Goal: Check status: Check status

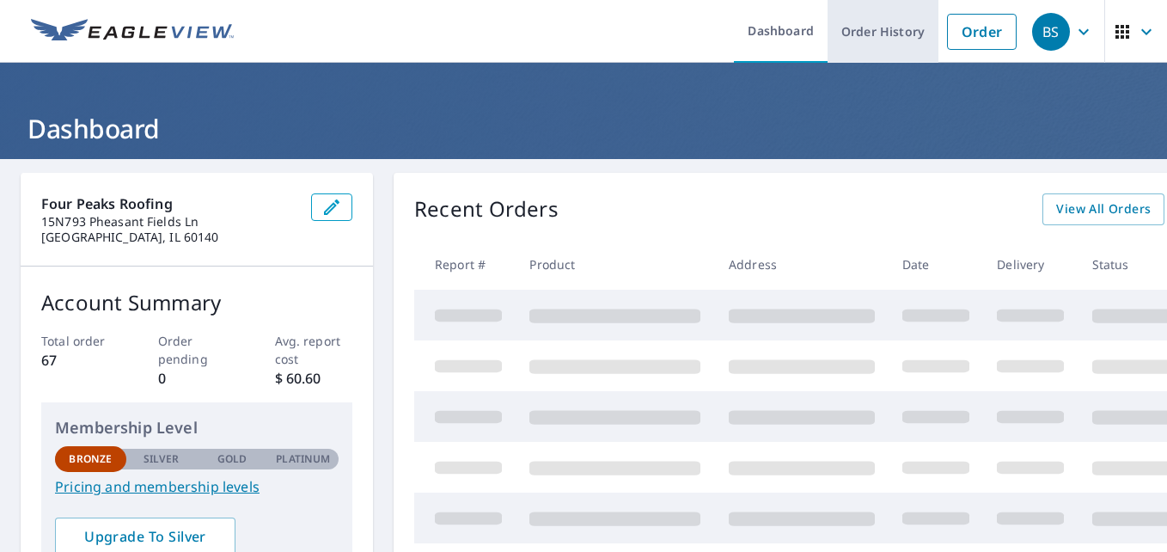
click at [859, 34] on link "Order History" at bounding box center [883, 31] width 111 height 63
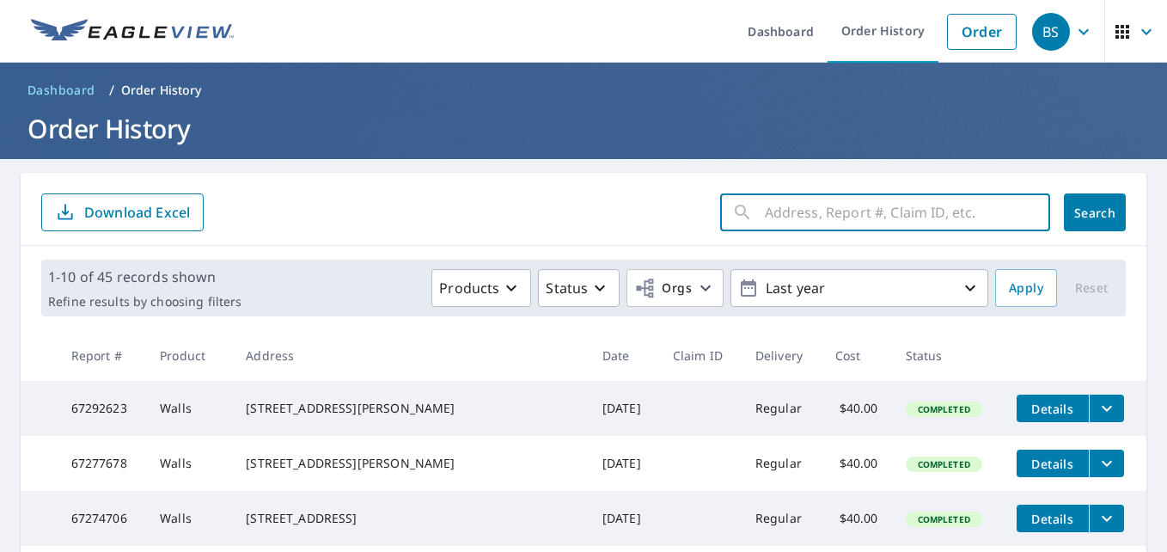
click at [818, 216] on input "text" at bounding box center [907, 212] width 285 height 48
type input "5885"
click at [1082, 213] on span "Search" at bounding box center [1095, 213] width 34 height 16
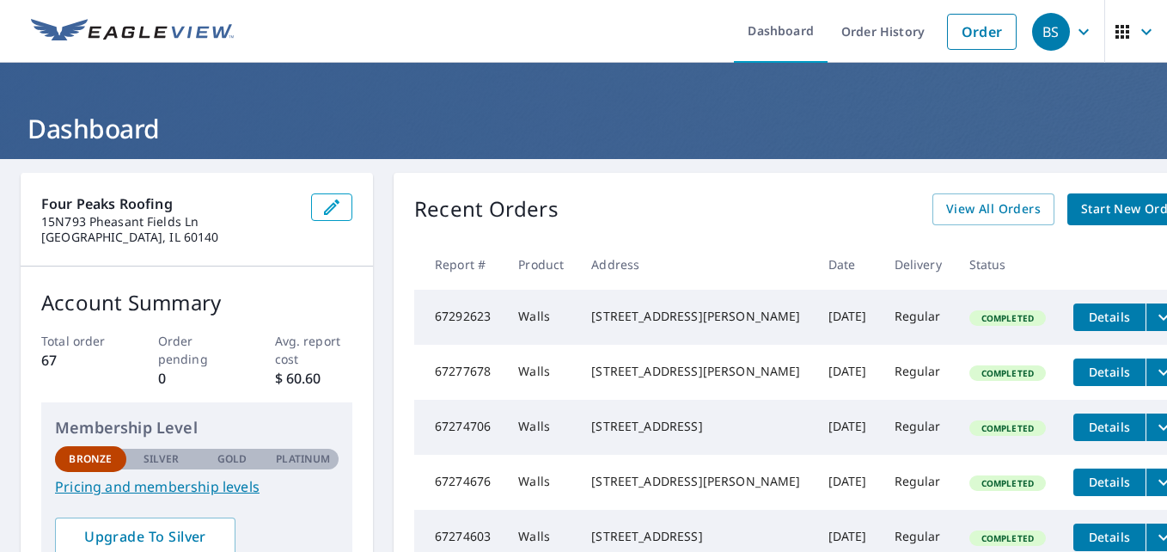
click at [468, 71] on header "Dashboard" at bounding box center [583, 111] width 1167 height 96
click at [904, 28] on link "Order History" at bounding box center [883, 31] width 111 height 63
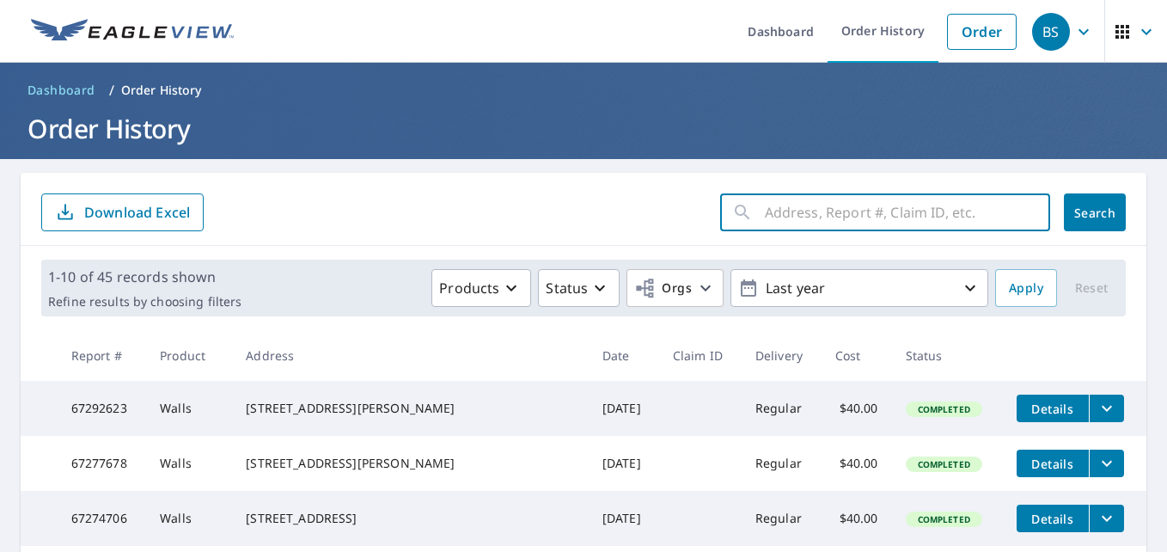
click at [818, 224] on input "text" at bounding box center [907, 212] width 285 height 48
type input "611"
click button "Search" at bounding box center [1095, 212] width 62 height 38
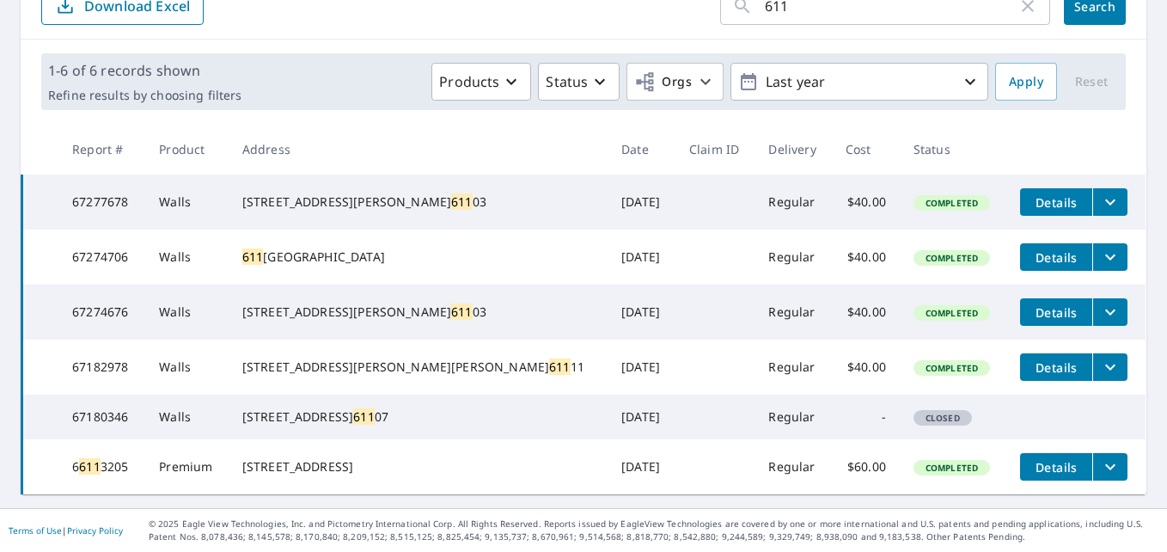
scroll to position [258, 0]
click at [1100, 247] on icon "filesDropdownBtn-67274706" at bounding box center [1110, 257] width 21 height 21
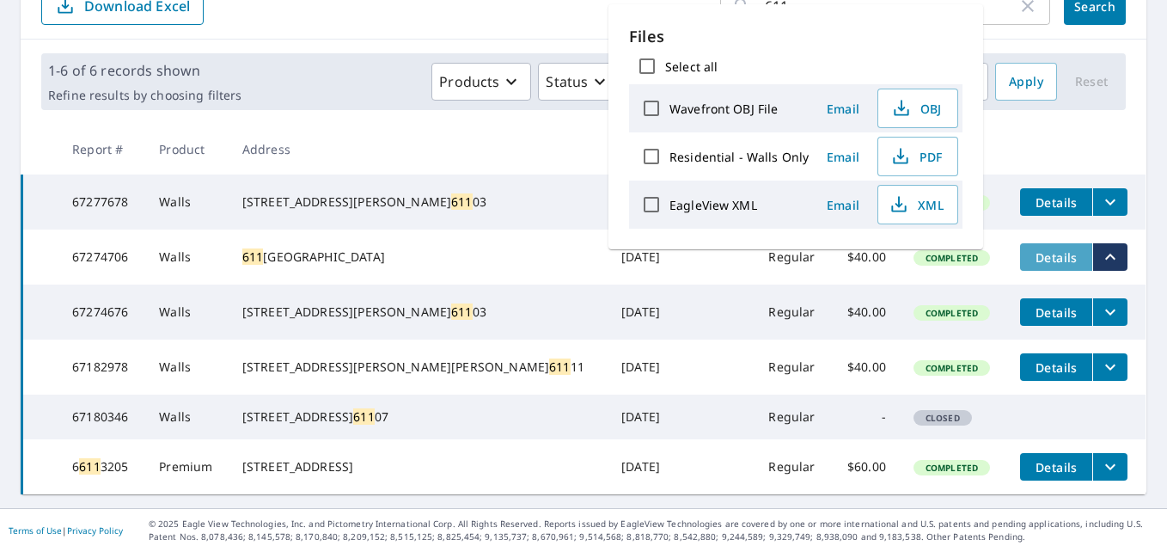
click at [1031, 249] on span "Details" at bounding box center [1057, 257] width 52 height 16
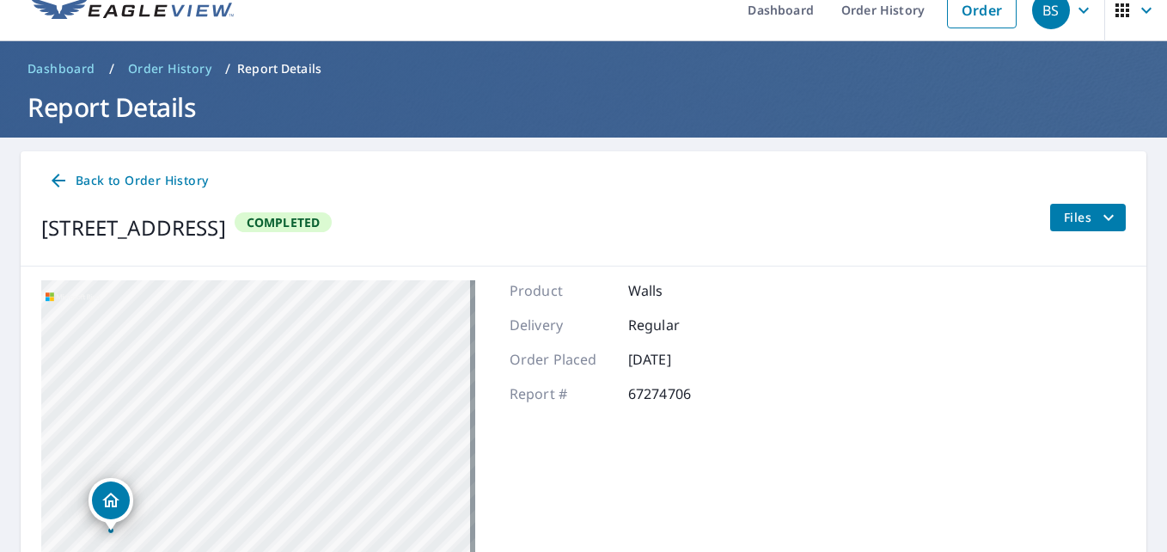
scroll to position [17, 0]
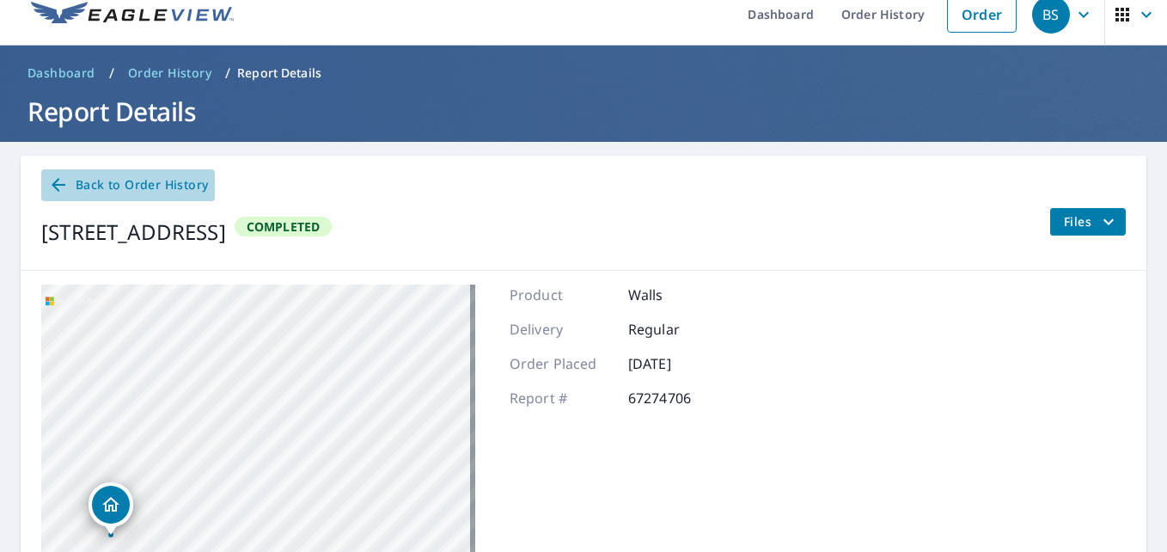
click at [126, 189] on span "Back to Order History" at bounding box center [128, 185] width 160 height 21
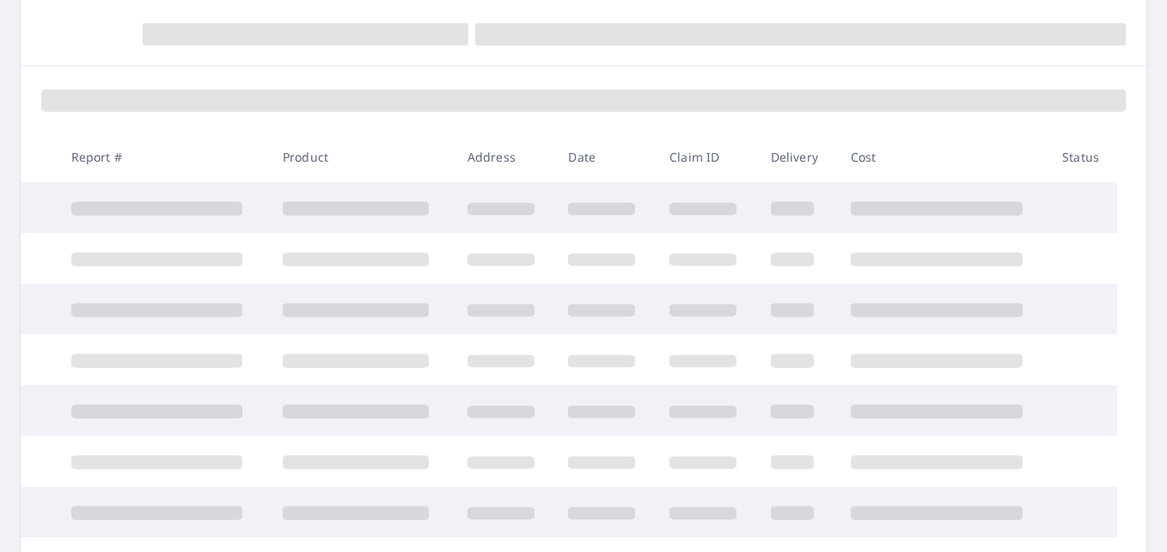
scroll to position [181, 0]
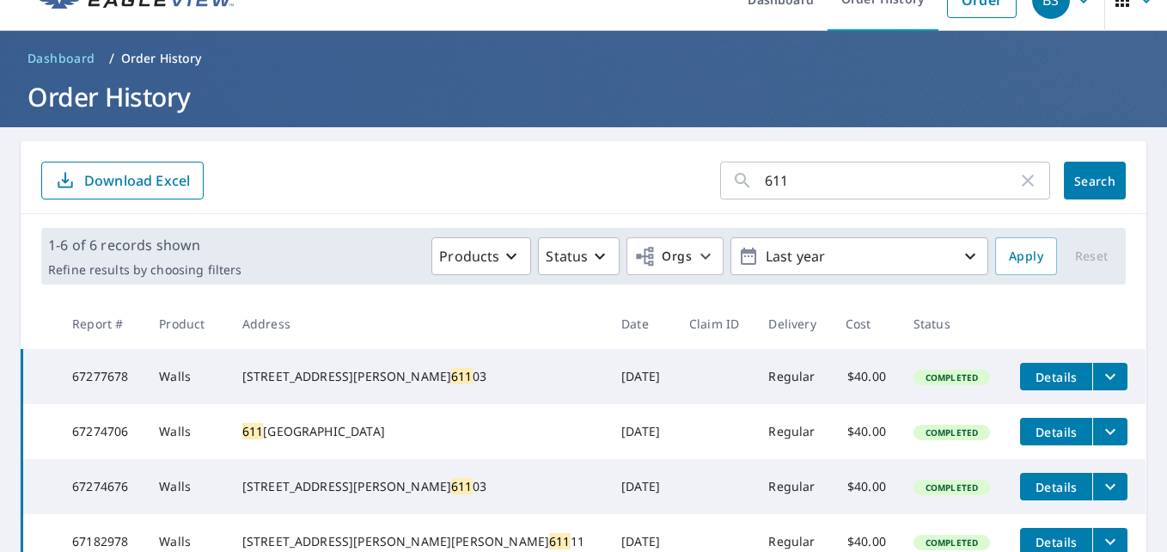
scroll to position [86, 0]
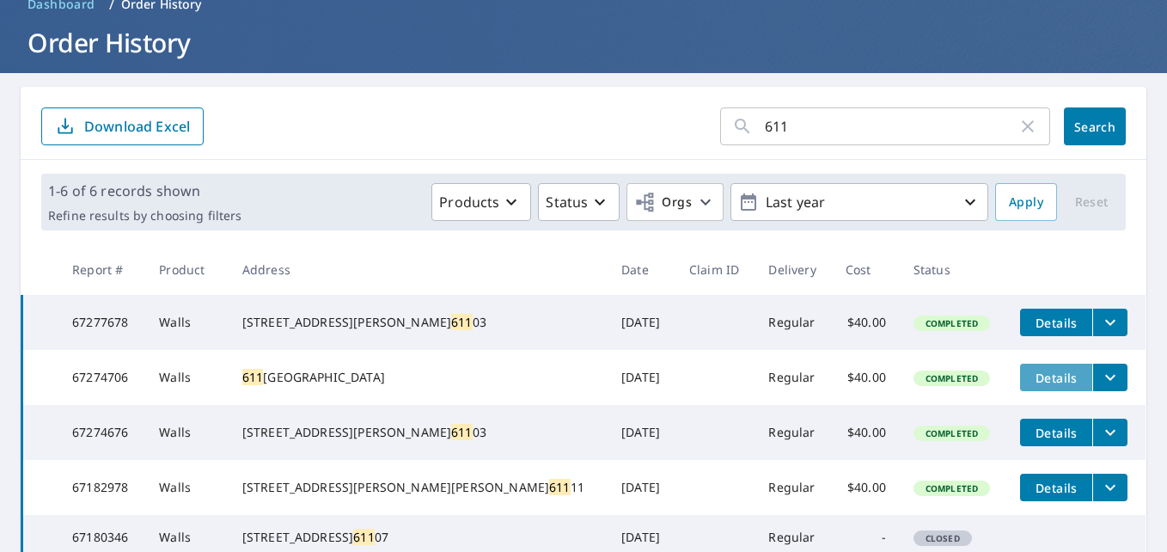
click at [1031, 386] on span "Details" at bounding box center [1057, 378] width 52 height 16
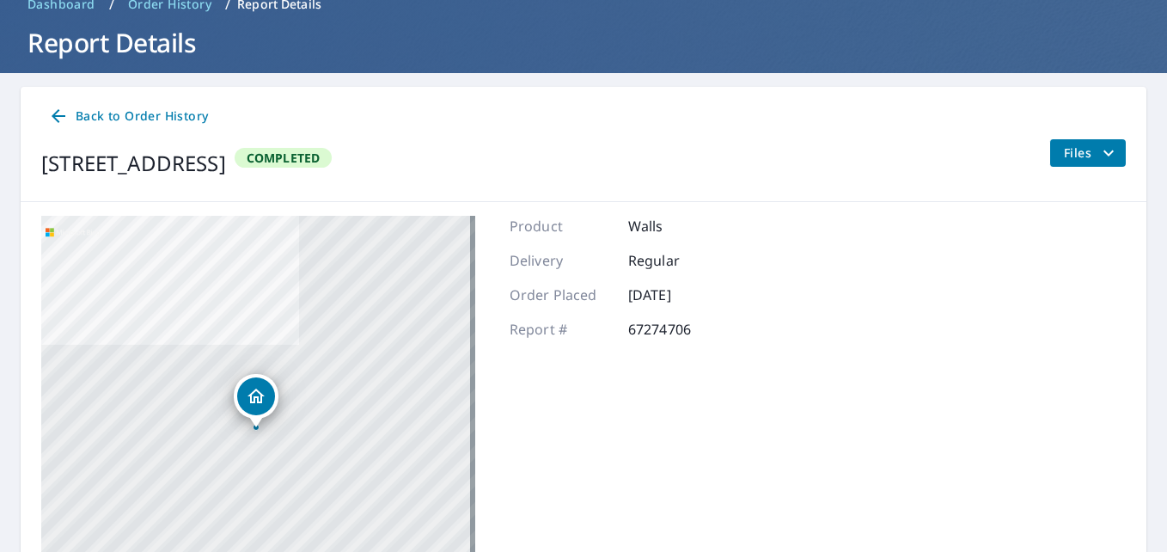
click at [1099, 154] on icon "filesDropdownBtn-67274706" at bounding box center [1109, 153] width 21 height 21
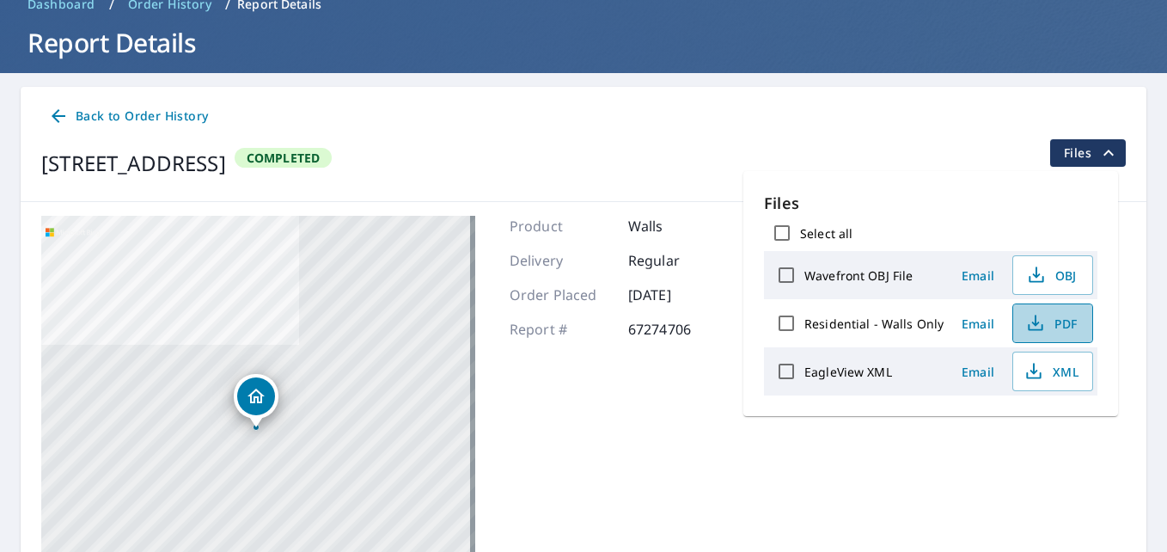
click at [1055, 326] on span "PDF" at bounding box center [1051, 323] width 55 height 21
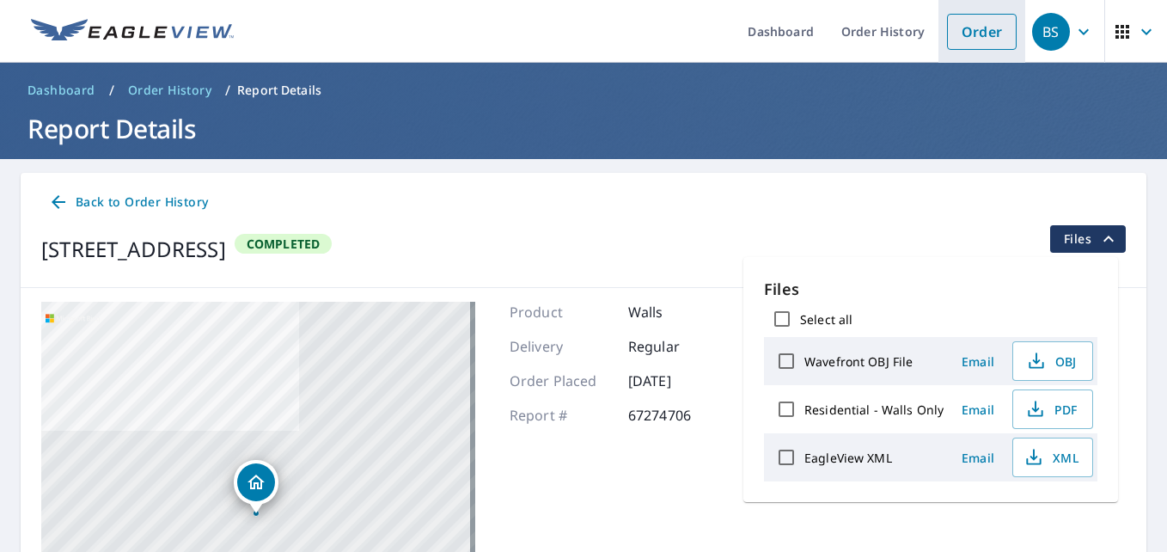
click at [970, 34] on link "Order" at bounding box center [982, 32] width 70 height 36
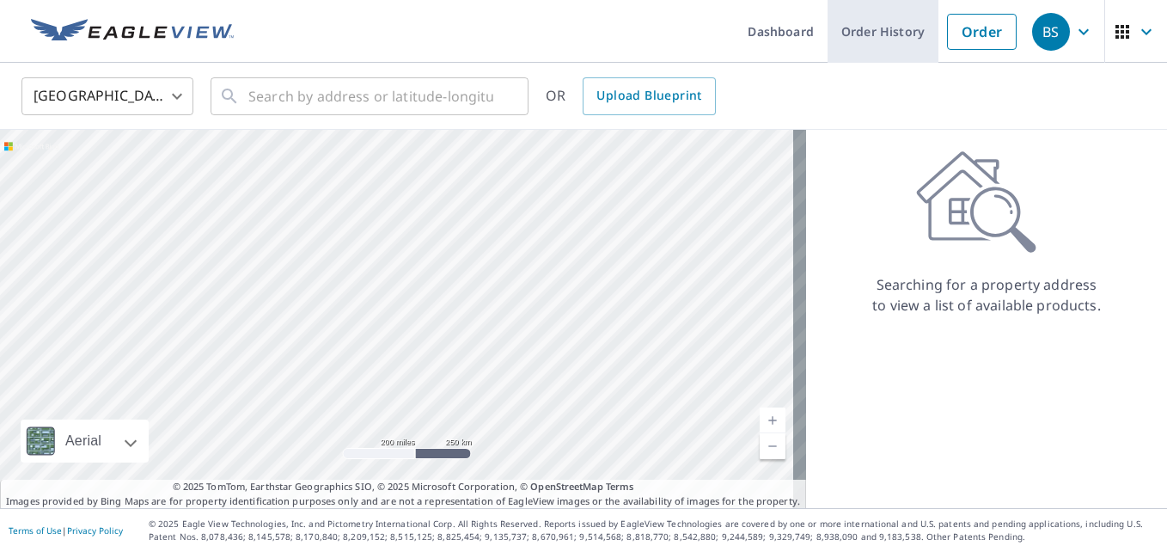
click at [876, 29] on link "Order History" at bounding box center [883, 31] width 111 height 63
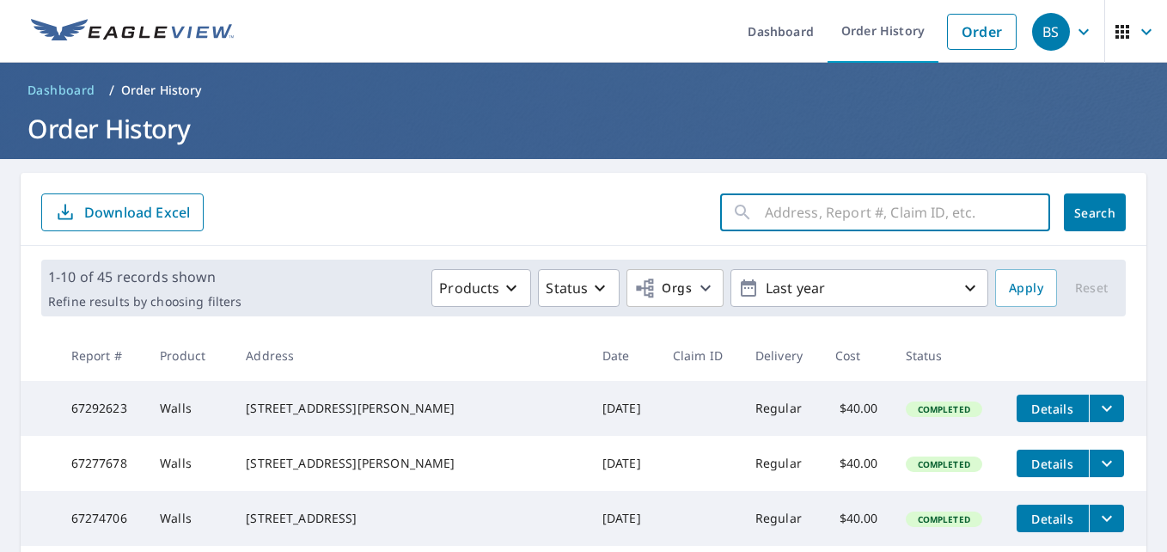
click at [821, 216] on input "text" at bounding box center [907, 212] width 285 height 48
type input "3310"
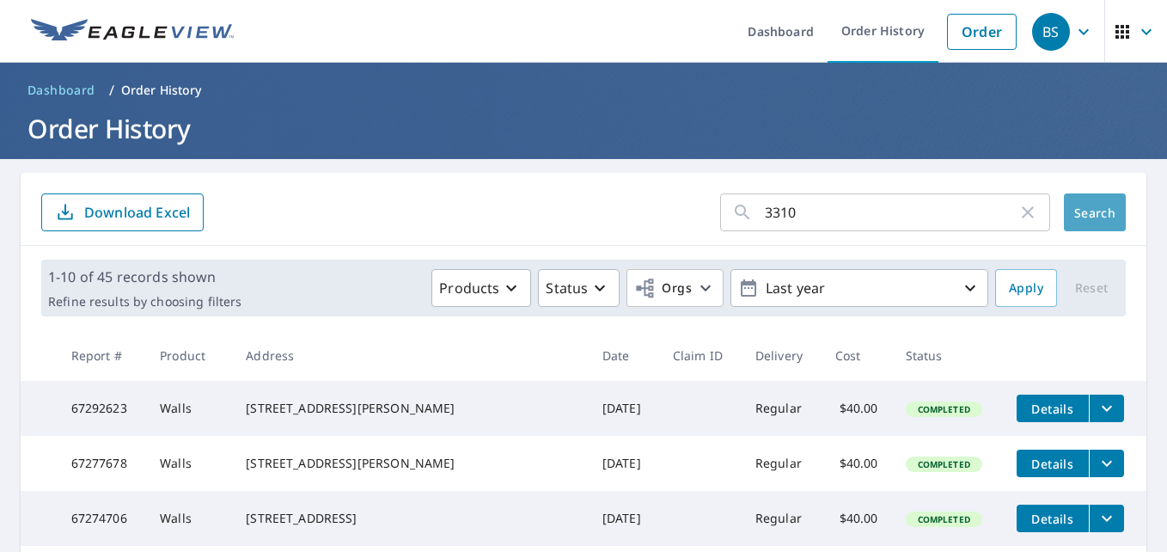
click at [1082, 205] on span "Search" at bounding box center [1095, 213] width 34 height 16
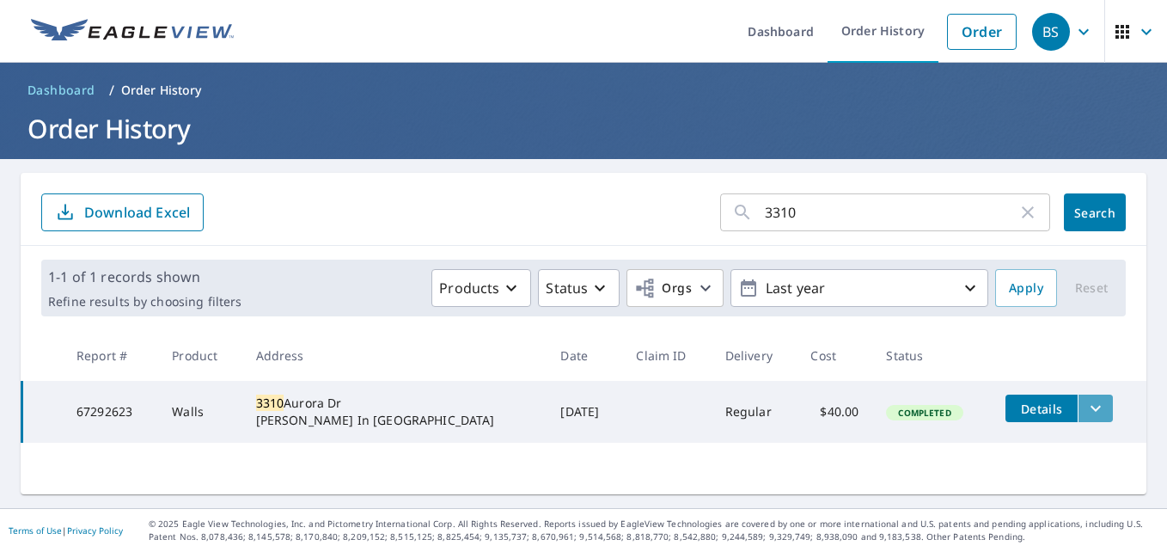
click at [1086, 404] on icon "filesDropdownBtn-67292623" at bounding box center [1096, 408] width 21 height 21
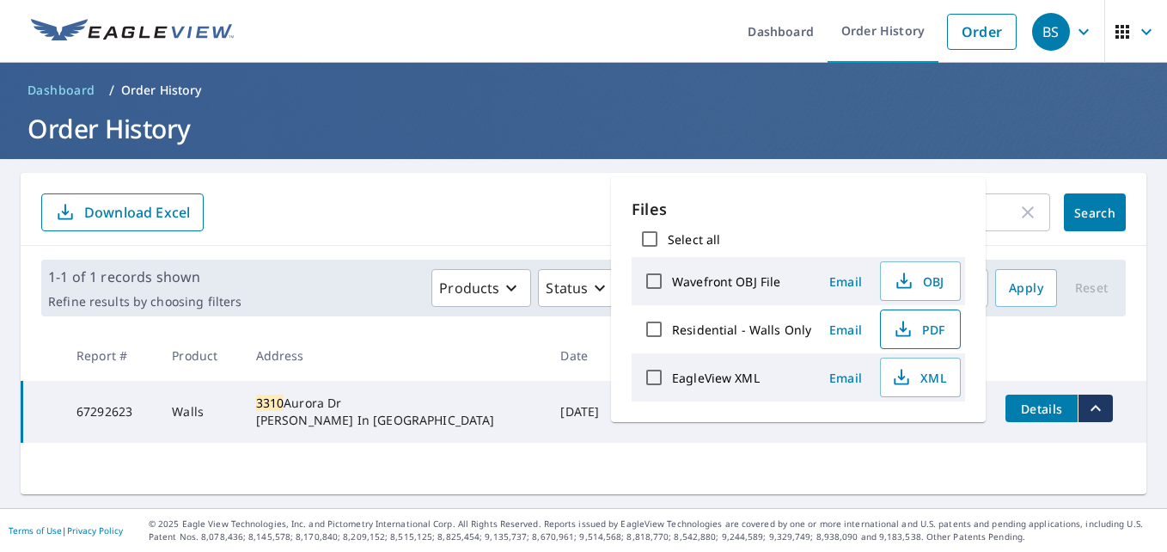
click at [931, 327] on span "PDF" at bounding box center [919, 329] width 55 height 21
click at [380, 179] on div "3310 ​ Search Download Excel" at bounding box center [584, 209] width 1126 height 73
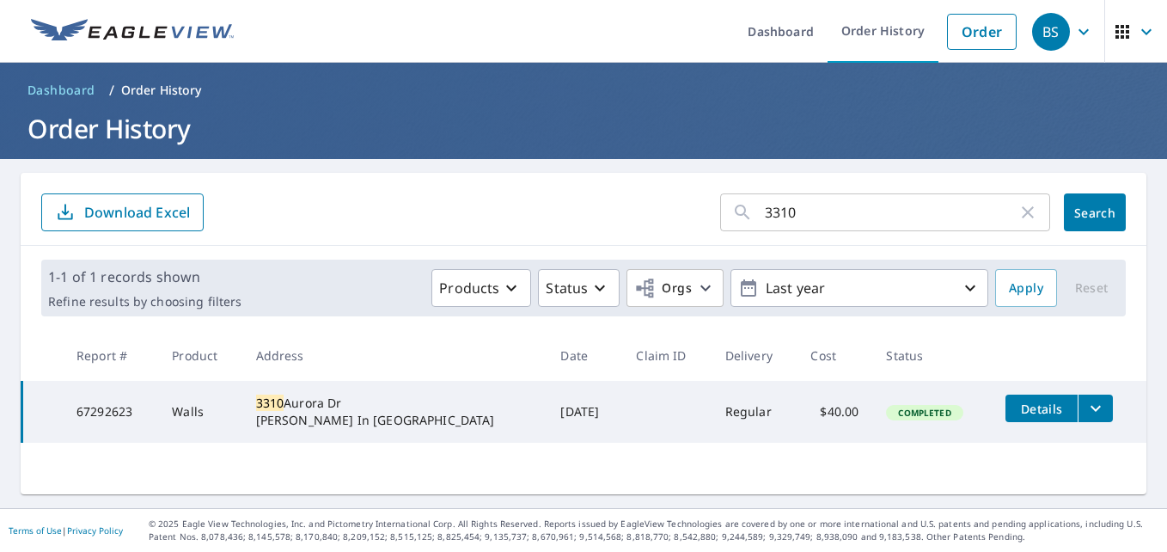
click at [348, 429] on div "3310 Aurora Dr Lake In The Hills, IL 60156" at bounding box center [395, 412] width 278 height 34
click at [347, 417] on div "3310 Aurora Dr Lake In The Hills, IL 60156" at bounding box center [395, 412] width 278 height 34
click at [1091, 410] on icon "filesDropdownBtn-67292623" at bounding box center [1096, 409] width 10 height 6
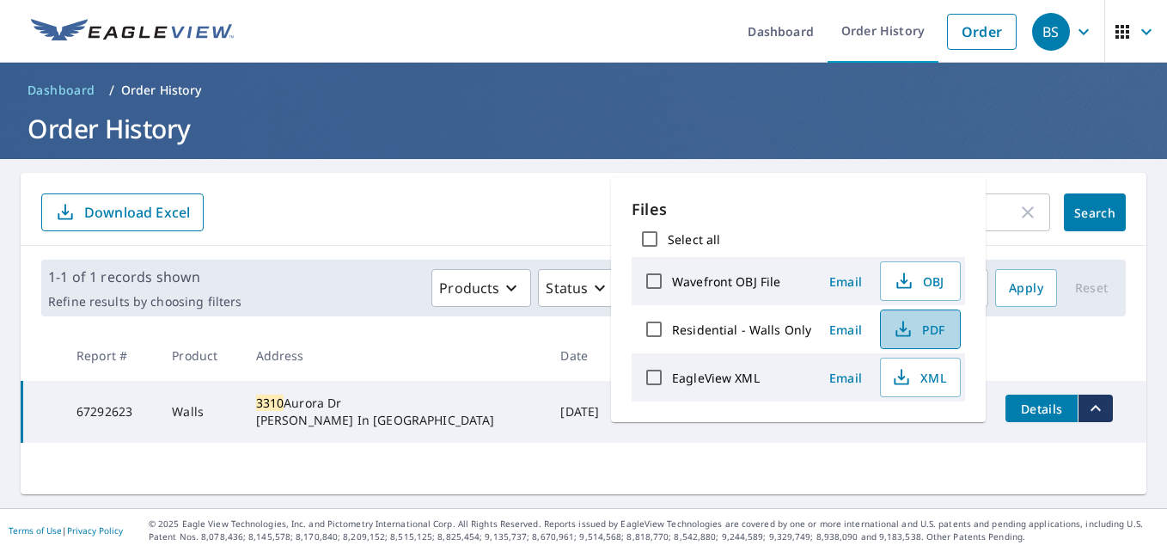
click at [918, 326] on span "PDF" at bounding box center [919, 329] width 55 height 21
